Goal: Feedback & Contribution: Submit feedback/report problem

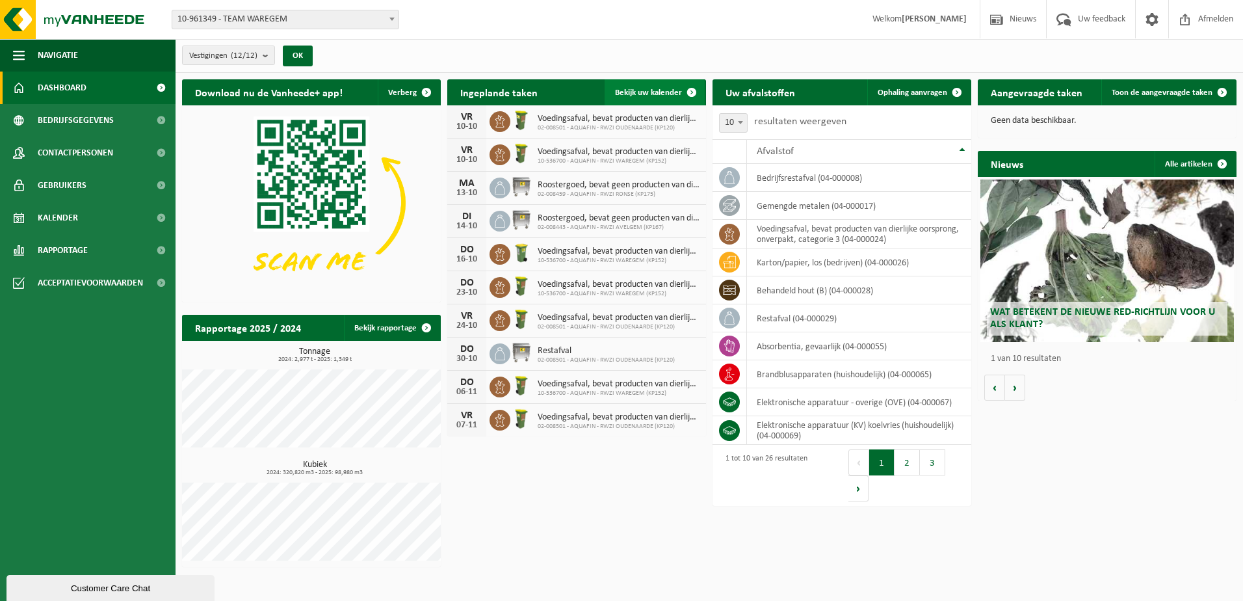
click at [657, 96] on span "Bekijk uw kalender" at bounding box center [648, 92] width 67 height 8
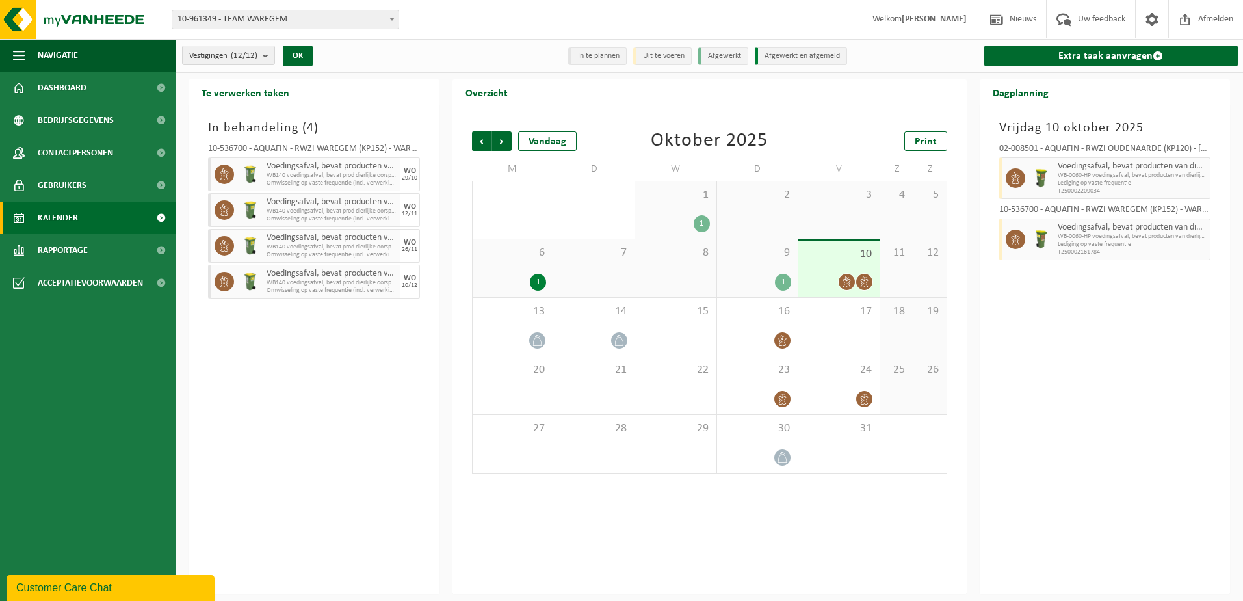
click at [770, 269] on div "9 1" at bounding box center [757, 268] width 81 height 58
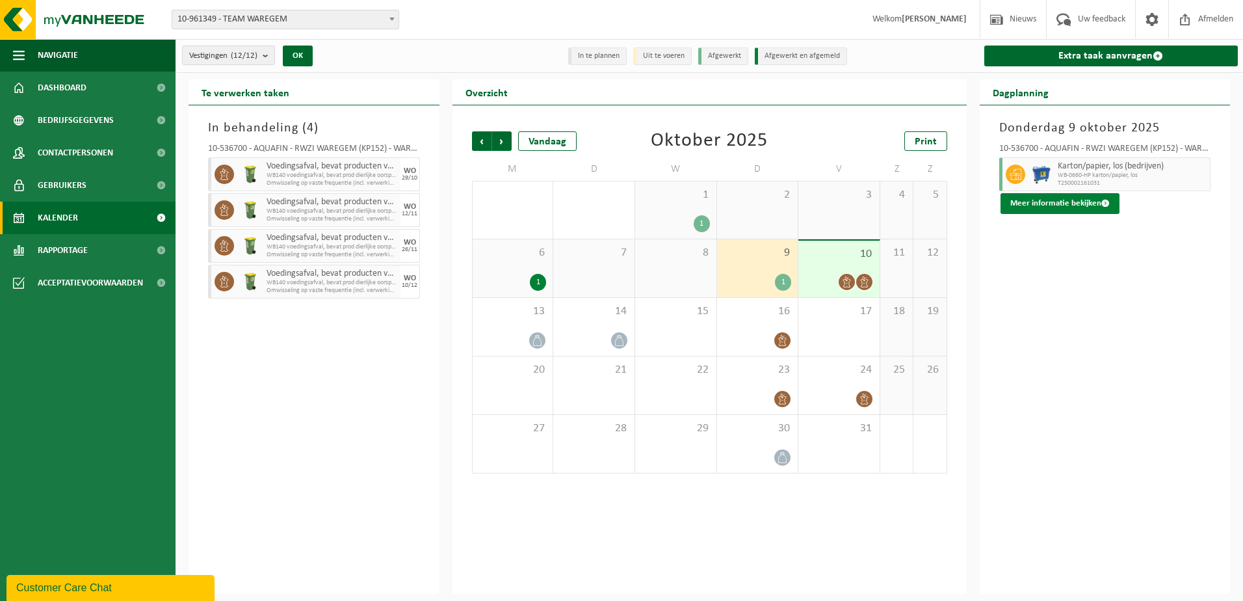
click at [1059, 200] on button "Meer informatie bekijken" at bounding box center [1060, 203] width 119 height 21
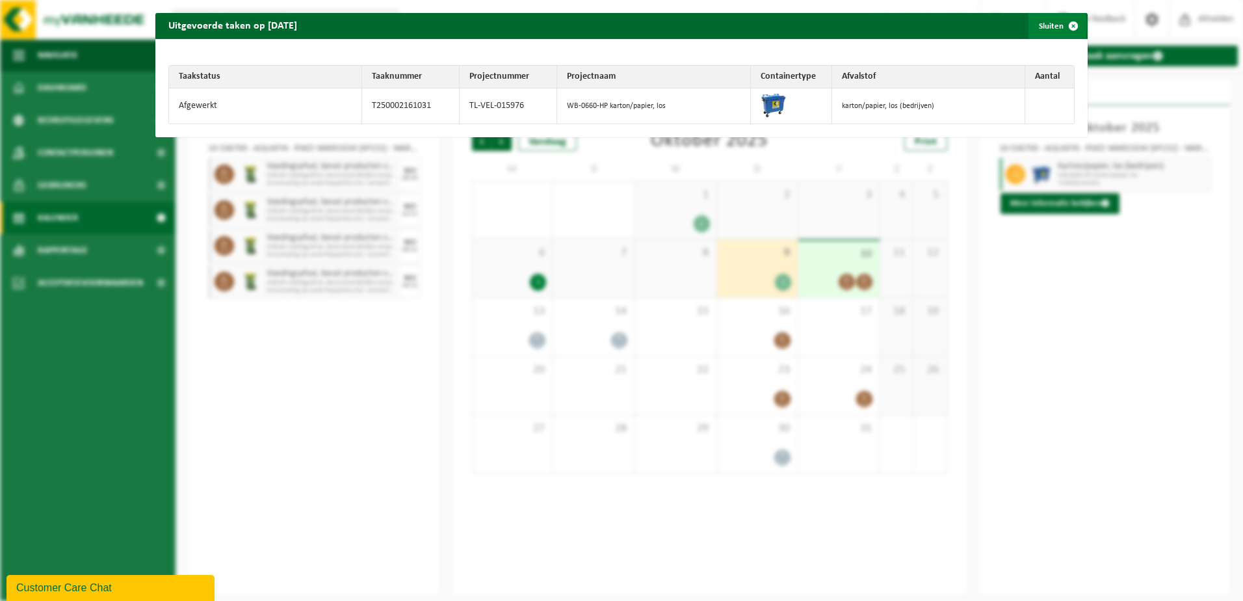
click at [1065, 31] on span "button" at bounding box center [1073, 26] width 26 height 26
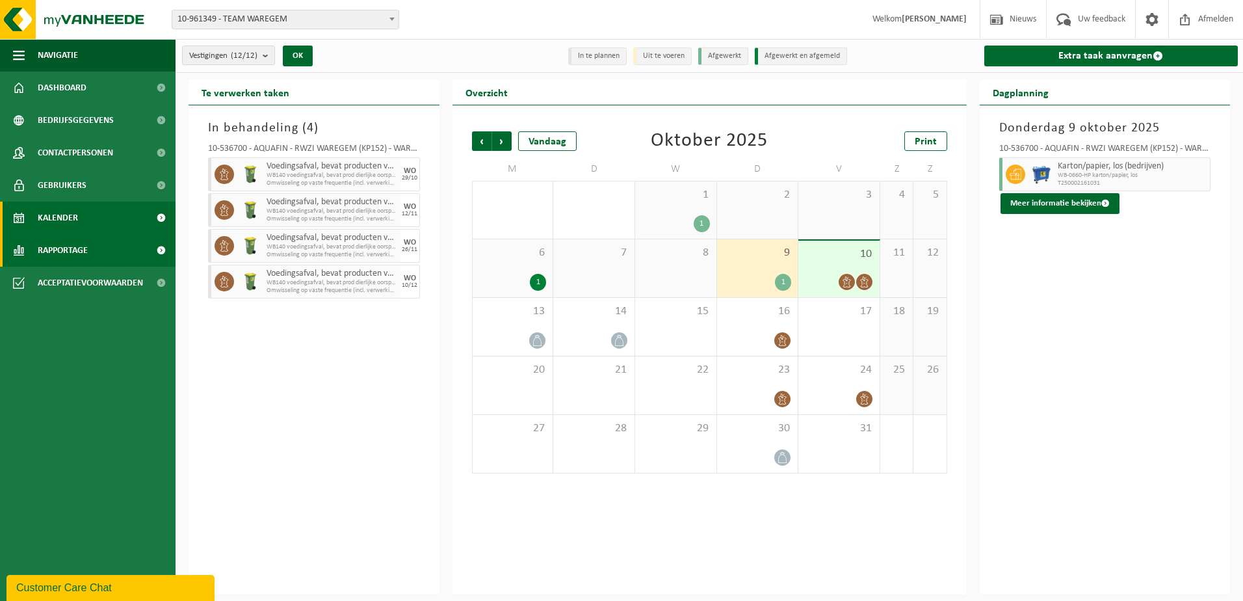
click at [69, 252] on span "Rapportage" at bounding box center [63, 250] width 50 height 33
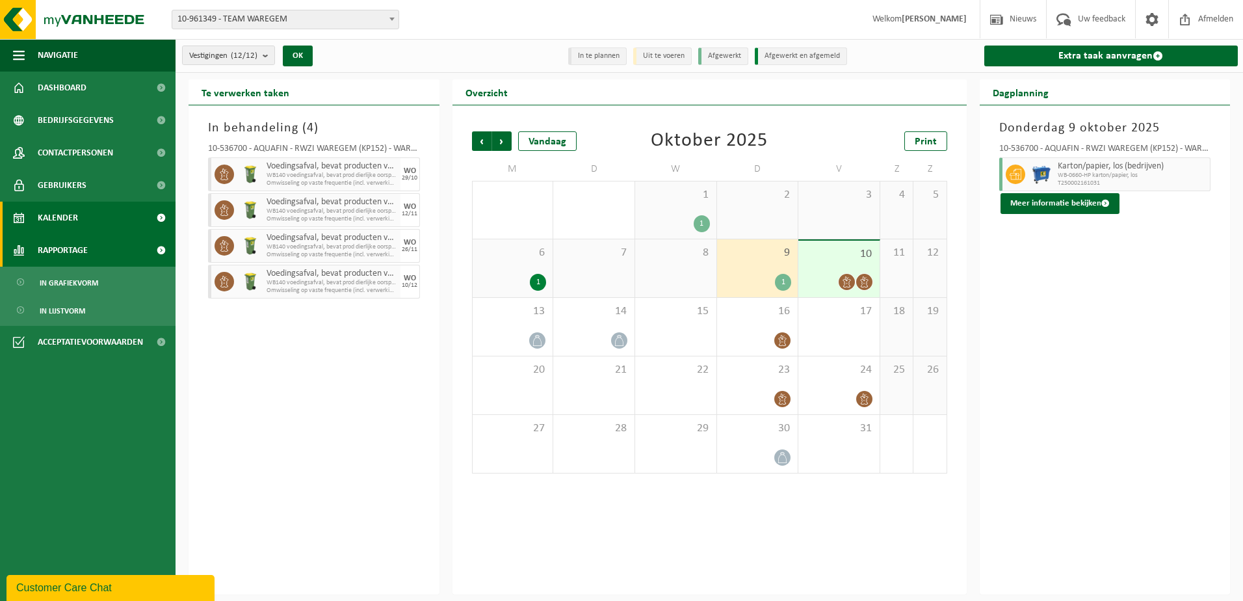
click at [86, 254] on span "Rapportage" at bounding box center [63, 250] width 50 height 33
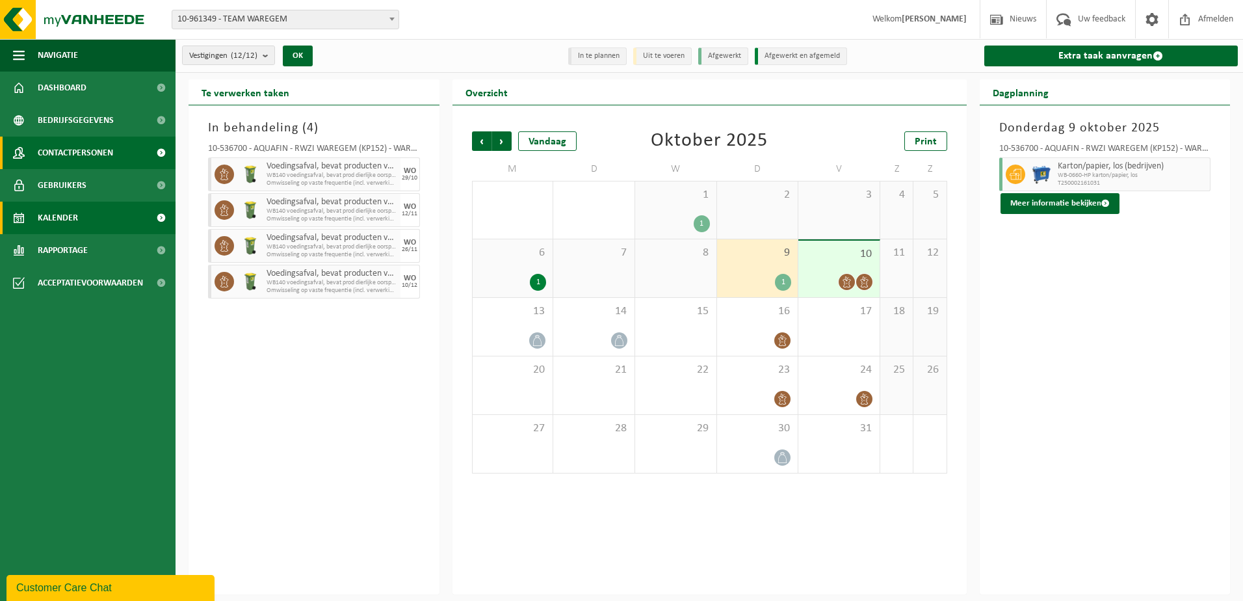
click at [105, 155] on span "Contactpersonen" at bounding box center [75, 153] width 75 height 33
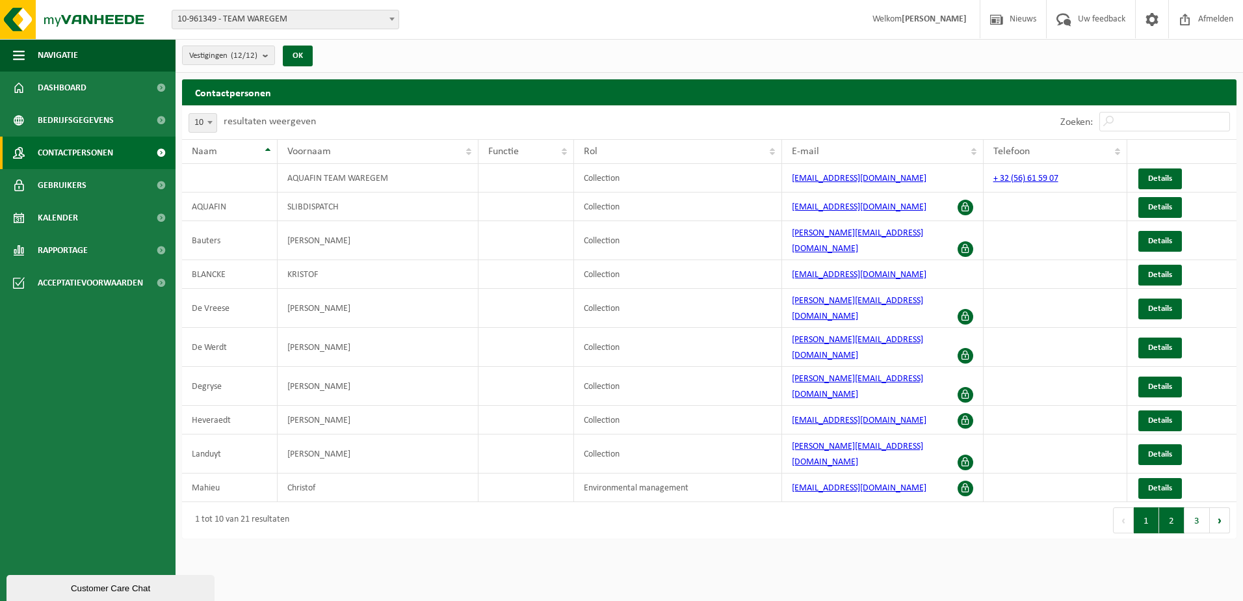
click at [1174, 507] on button "2" at bounding box center [1171, 520] width 25 height 26
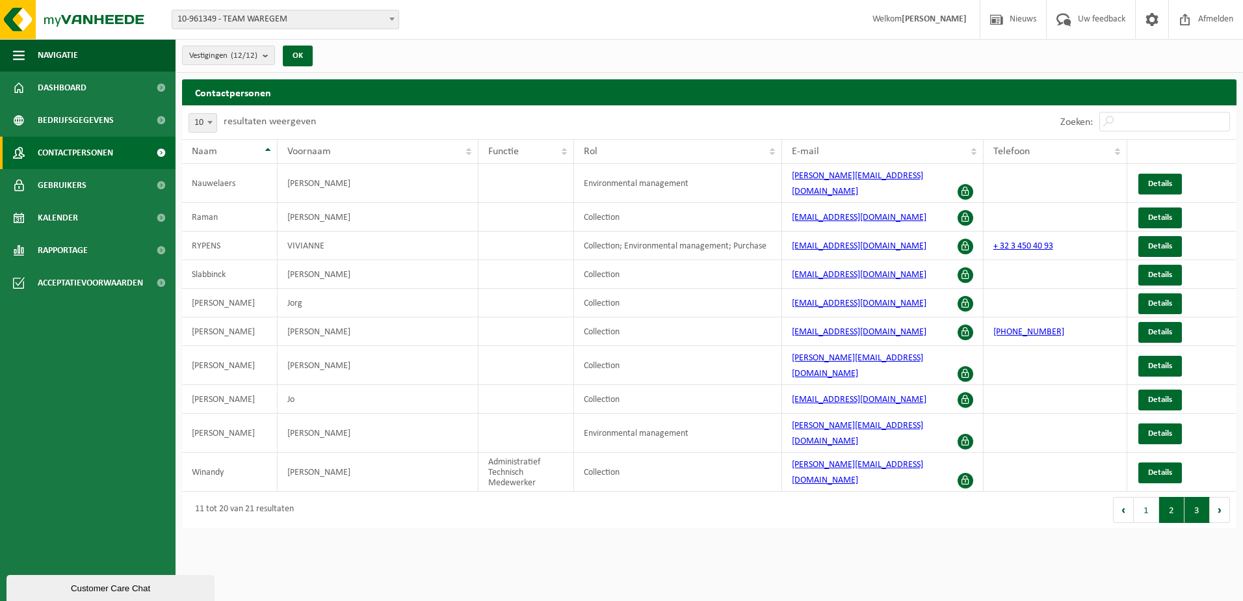
click at [1192, 497] on button "3" at bounding box center [1197, 510] width 25 height 26
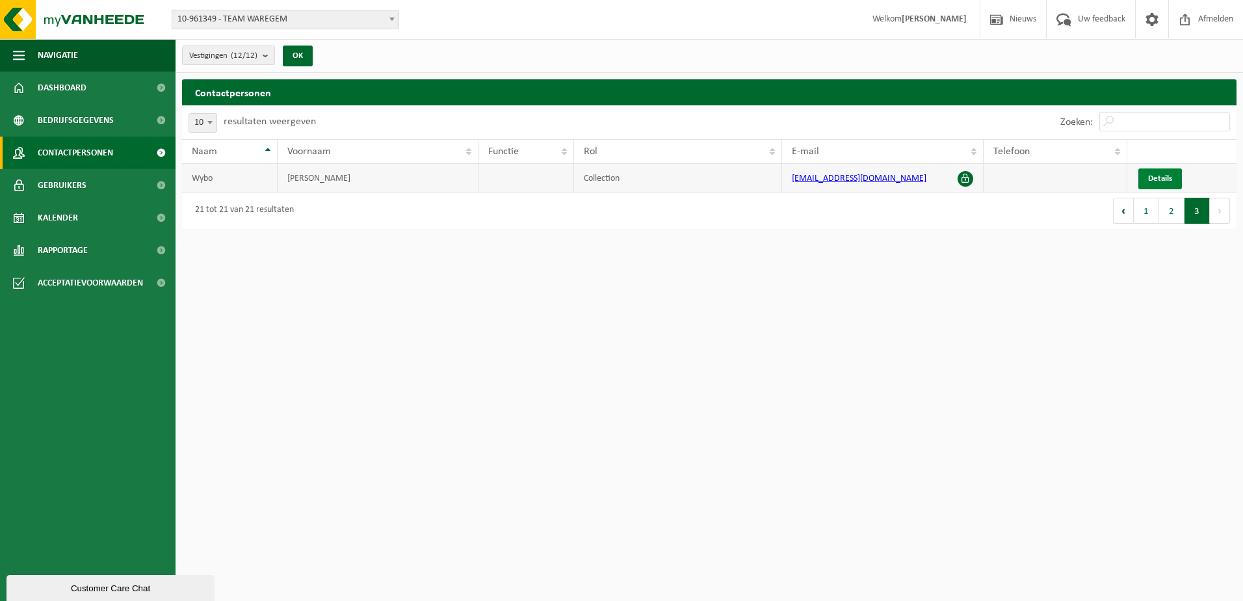
click at [1162, 178] on span "Details" at bounding box center [1160, 178] width 24 height 8
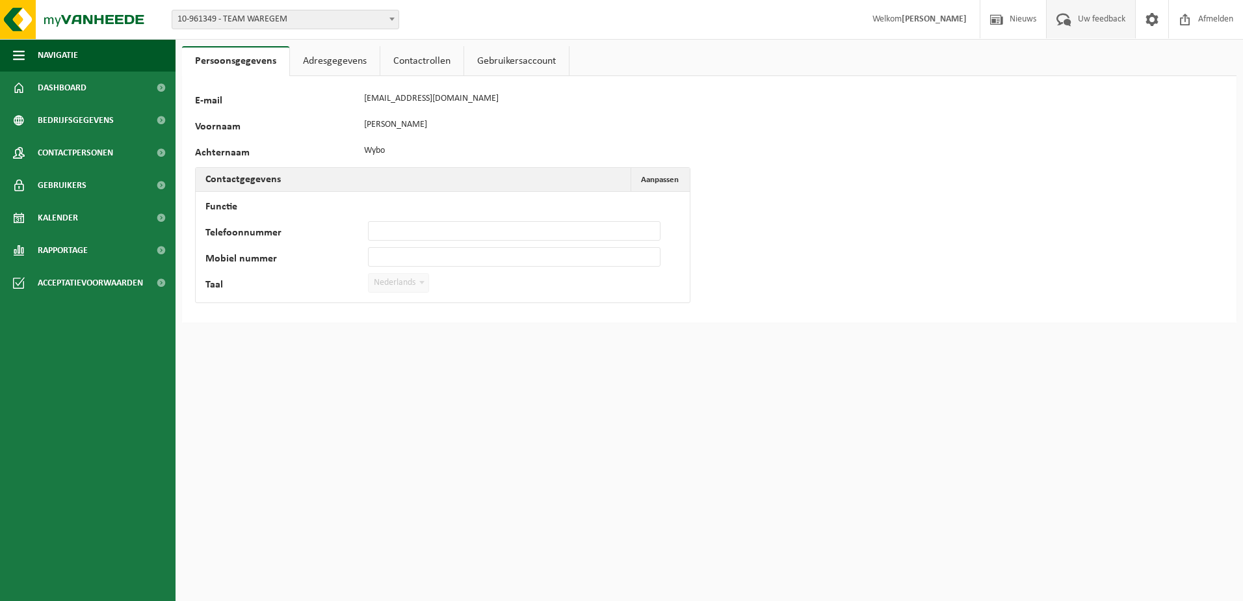
click at [1119, 18] on span "Uw feedback" at bounding box center [1102, 19] width 54 height 38
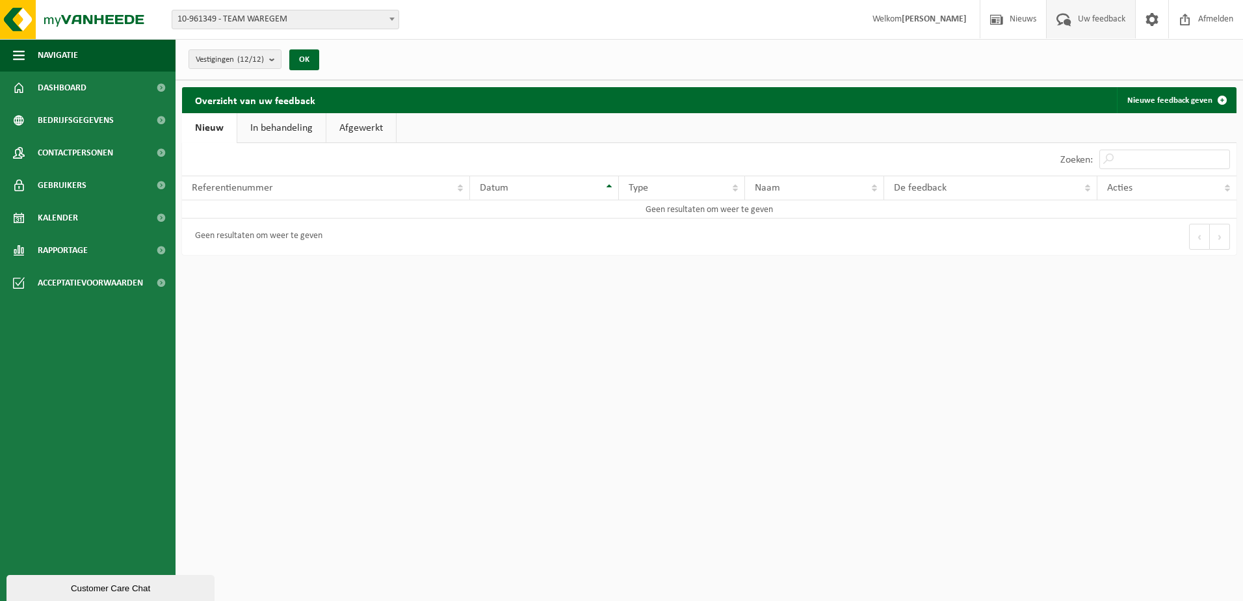
click at [292, 132] on link "In behandeling" at bounding box center [281, 128] width 88 height 30
click at [371, 125] on link "Afgewerkt" at bounding box center [363, 128] width 70 height 30
click at [215, 140] on link "Nieuw" at bounding box center [208, 128] width 53 height 30
click at [1160, 104] on link "Nieuwe feedback geven" at bounding box center [1176, 100] width 118 height 26
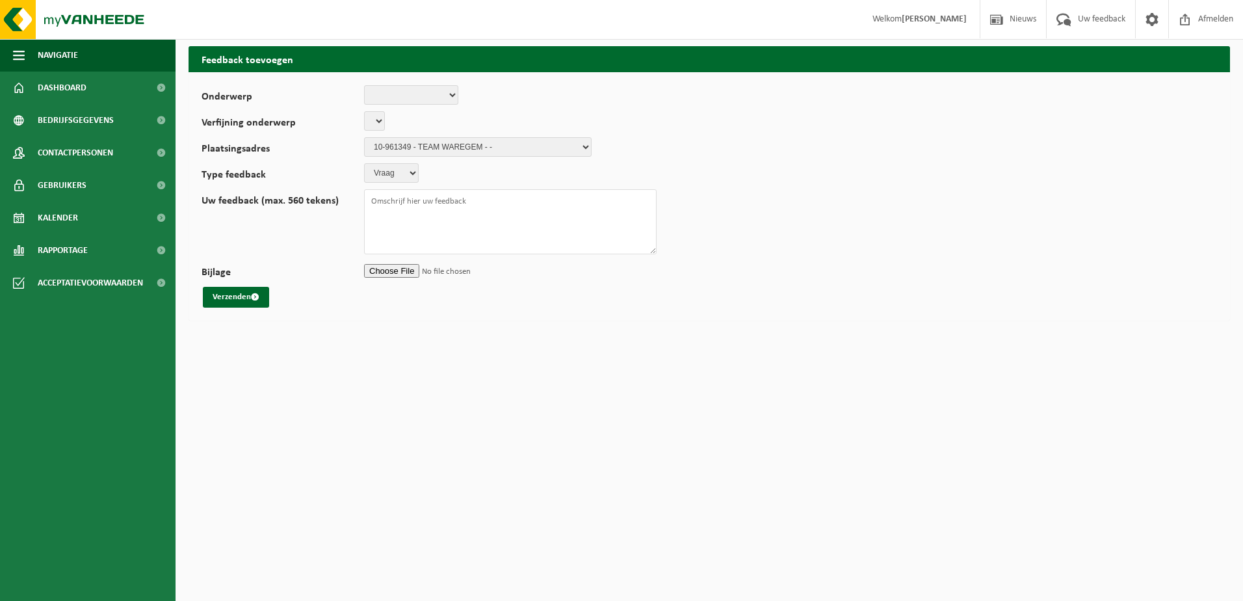
select select
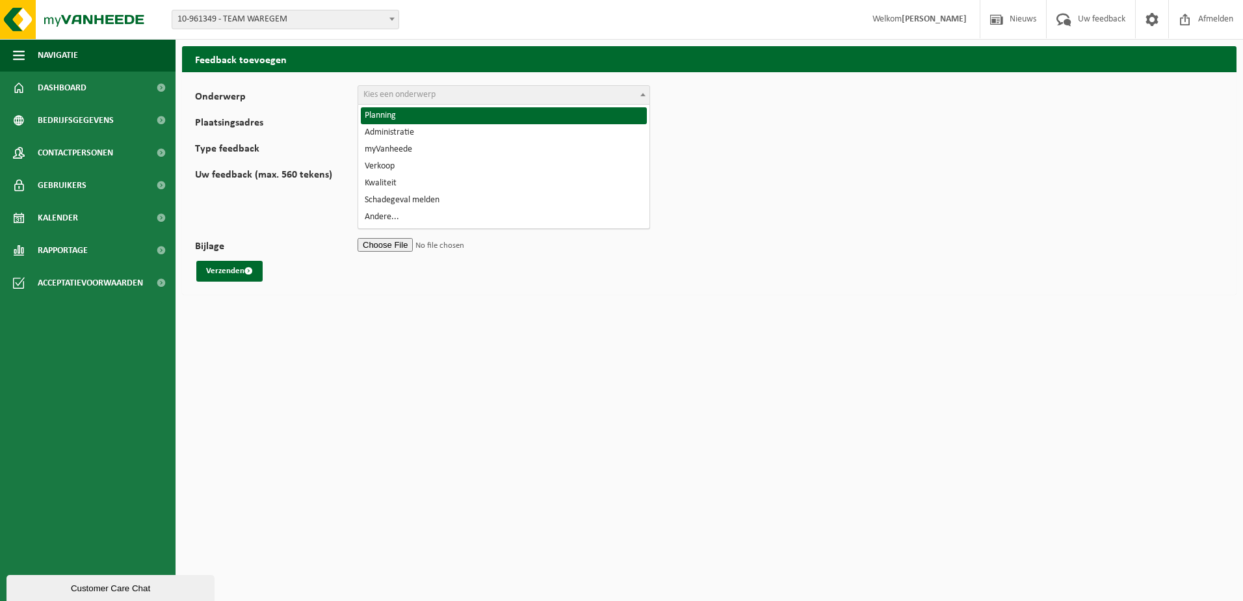
click at [643, 98] on span at bounding box center [643, 94] width 13 height 17
select select "1"
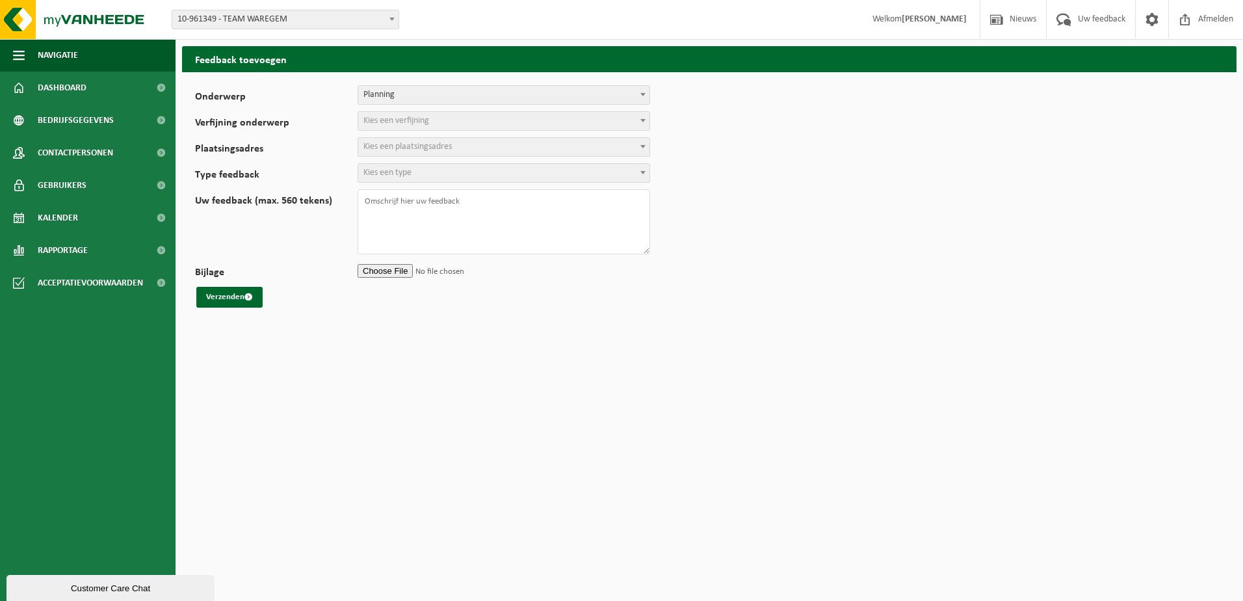
click at [642, 124] on span at bounding box center [643, 120] width 13 height 17
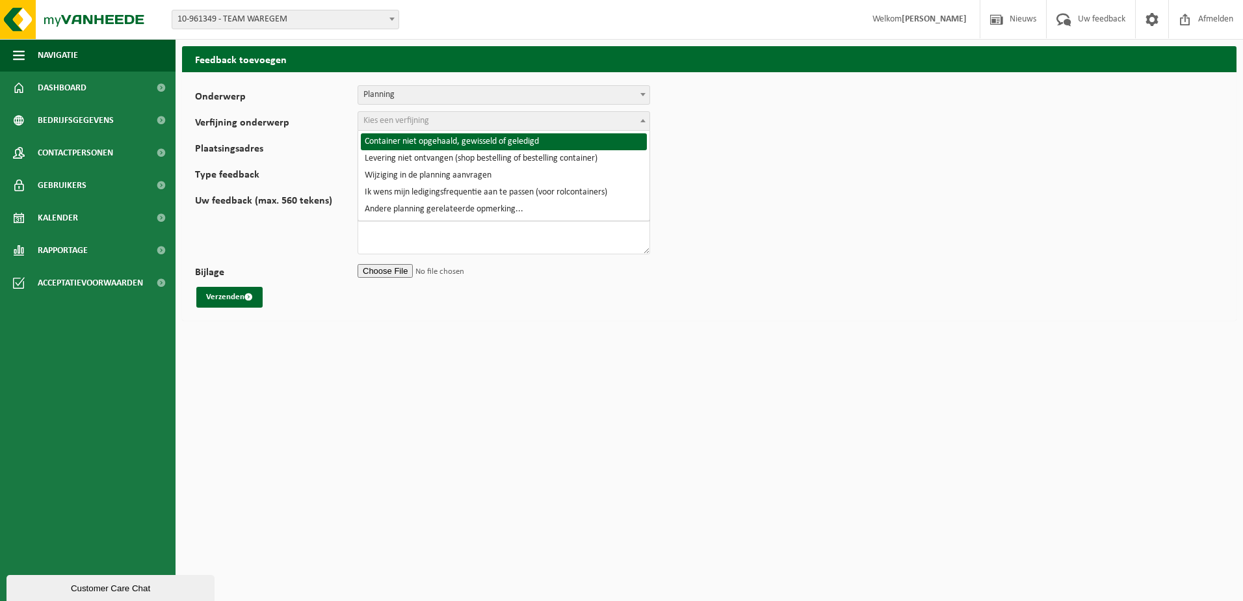
select select "2"
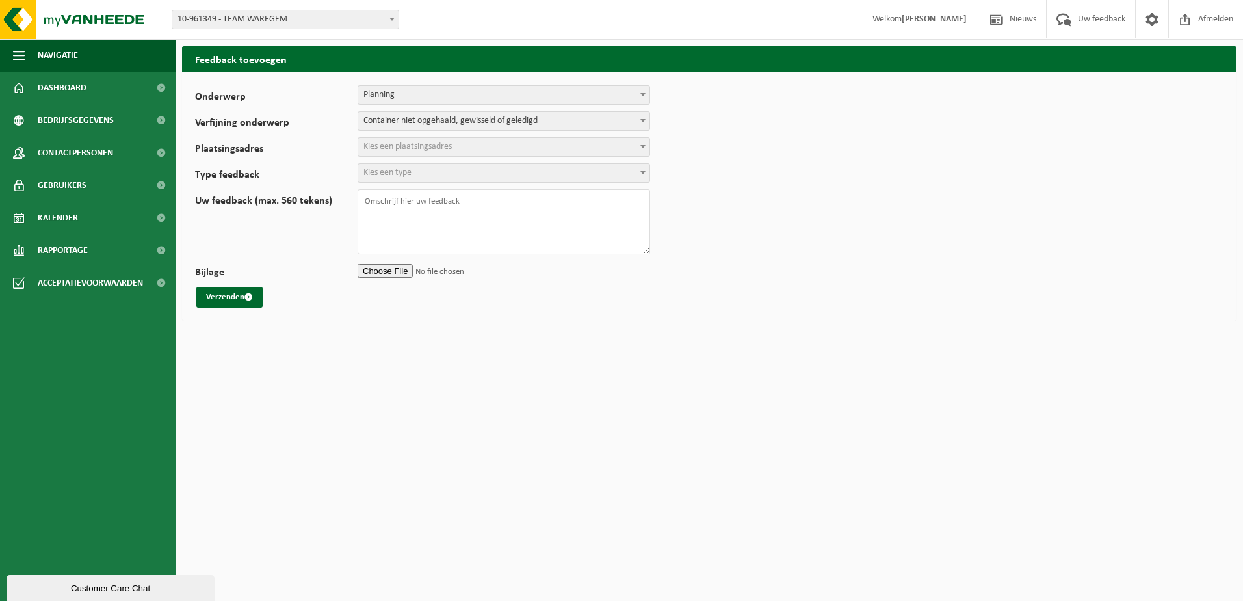
click at [647, 150] on span at bounding box center [643, 146] width 13 height 17
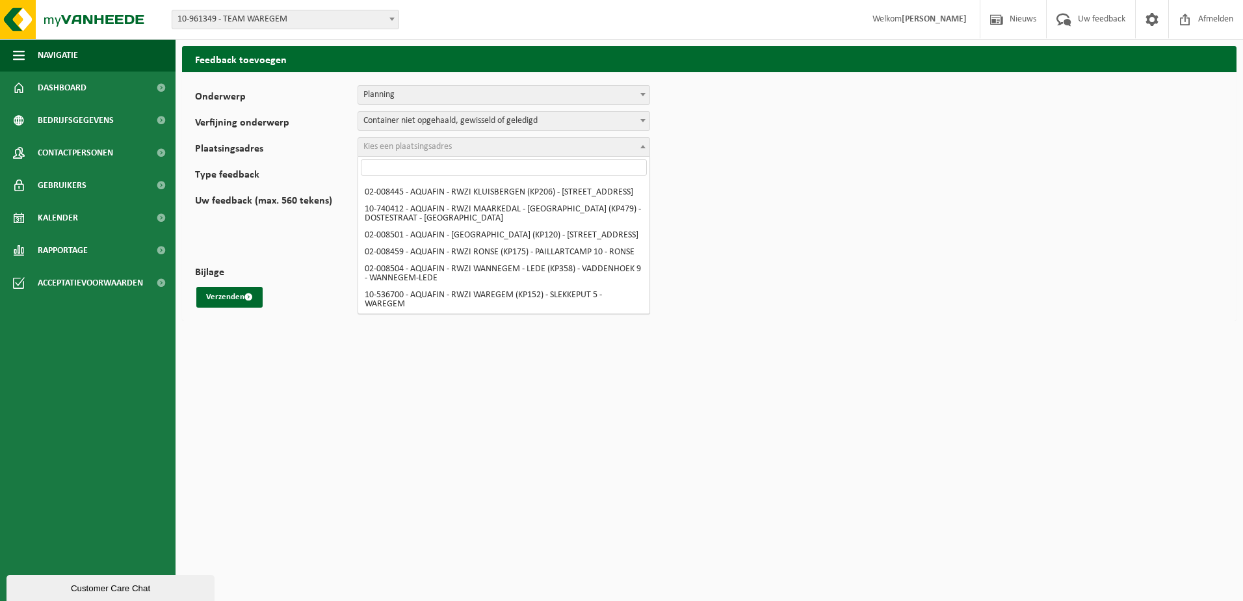
scroll to position [164, 0]
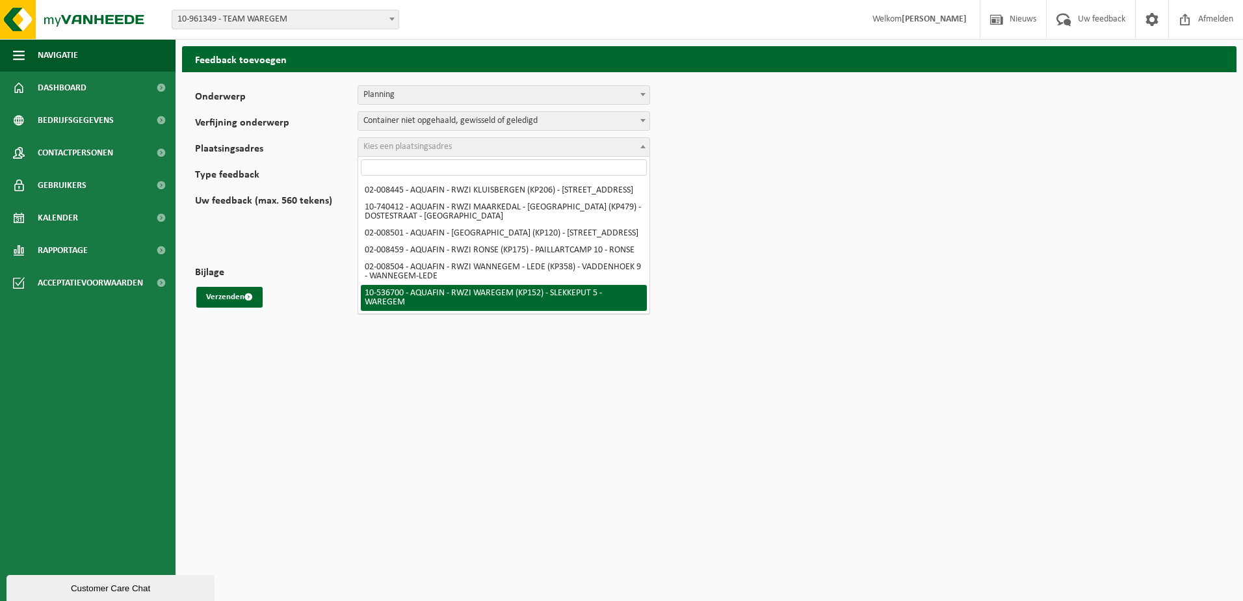
select select "3173"
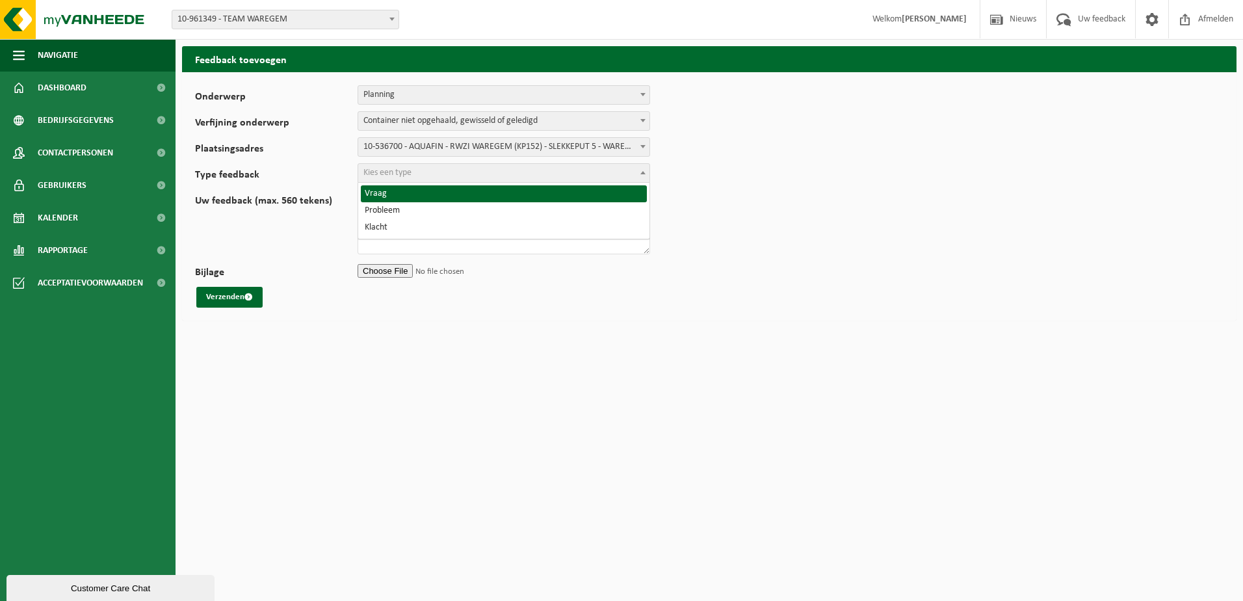
click at [646, 174] on span at bounding box center [643, 172] width 13 height 17
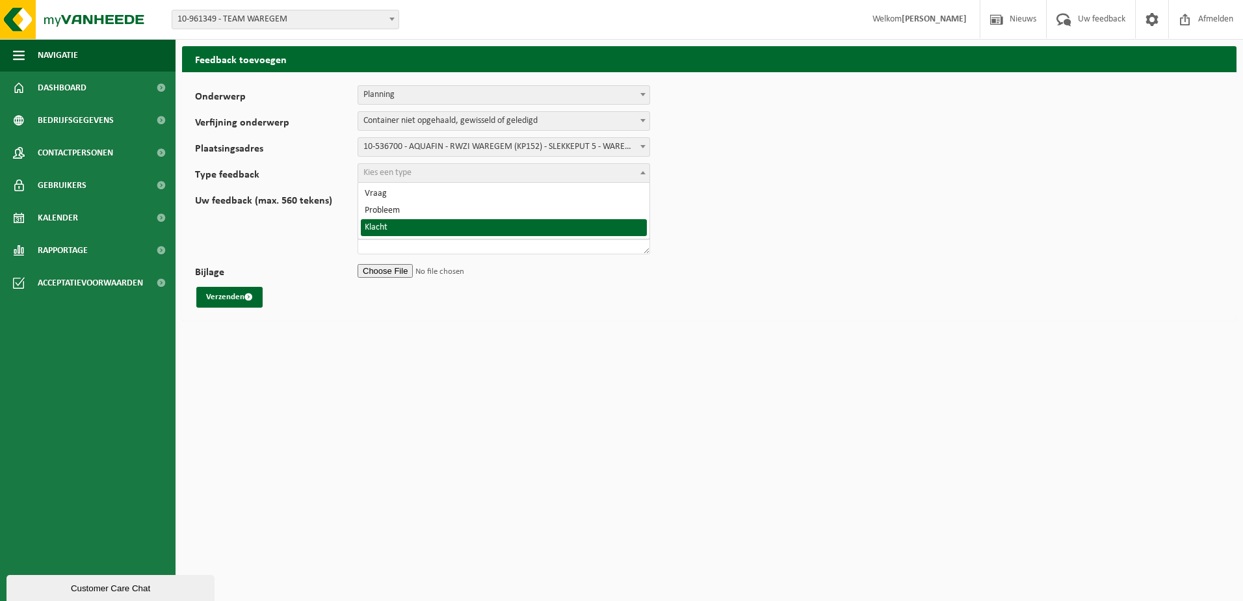
select select "COM"
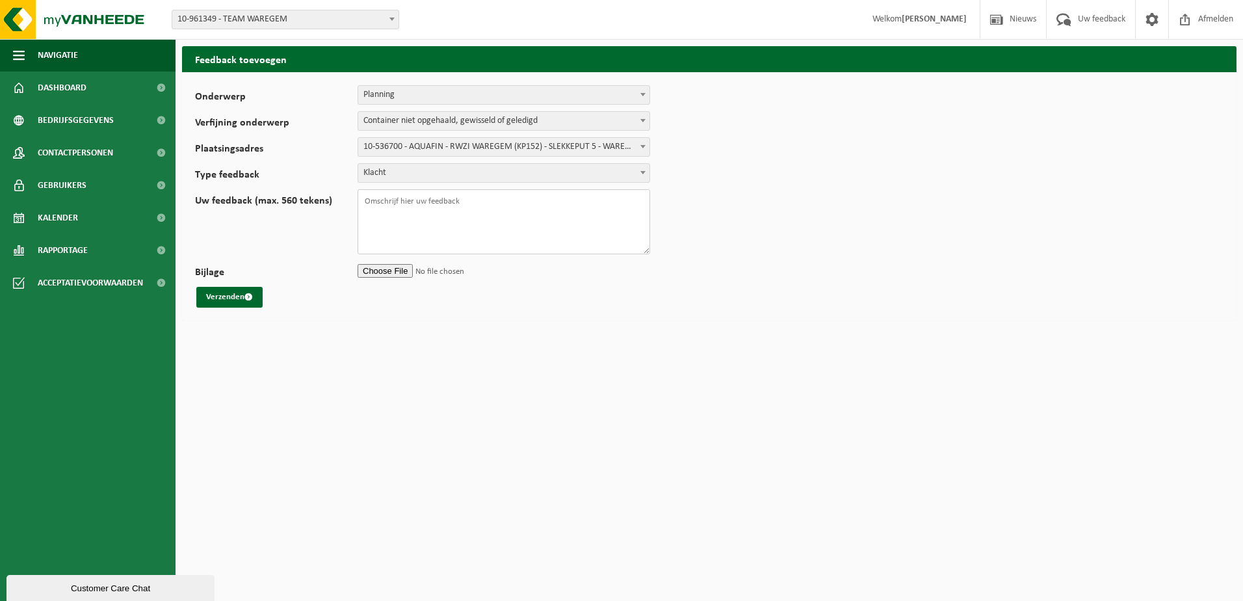
click at [456, 207] on textarea "Uw feedback (max. 560 tekens)" at bounding box center [504, 221] width 293 height 65
type textarea "Beste, Op de planning staat een afhaling van papier/karton voor RWZI Waregem op…"
click at [229, 296] on button "Verzenden" at bounding box center [229, 297] width 66 height 21
